Goal: Task Accomplishment & Management: Use online tool/utility

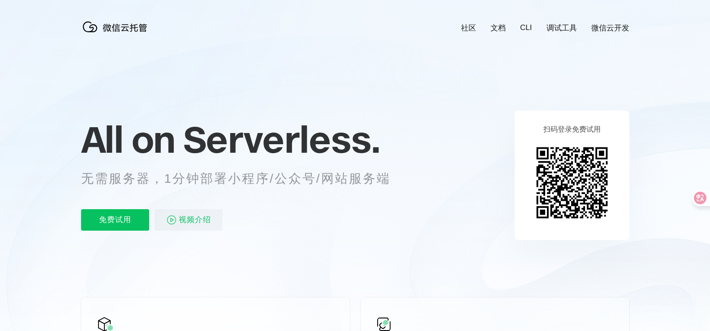
scroll to position [0, 1592]
click at [122, 223] on p "免费试用" at bounding box center [115, 219] width 68 height 21
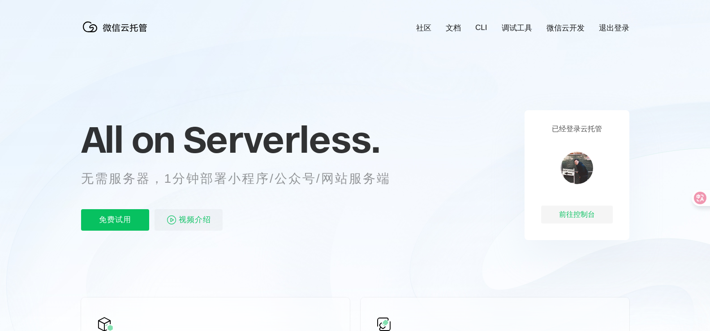
scroll to position [0, 1592]
click at [571, 215] on div "前往控制台" at bounding box center [577, 215] width 72 height 18
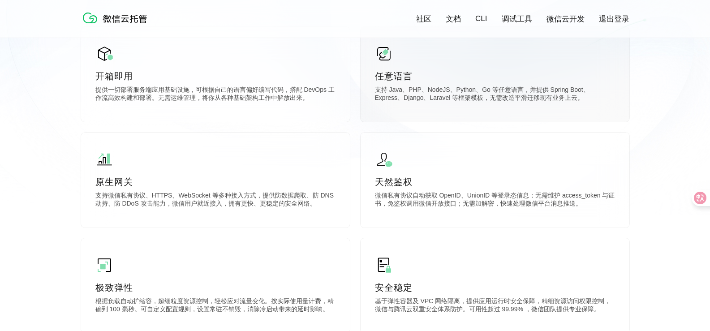
scroll to position [448, 0]
